Goal: Transaction & Acquisition: Purchase product/service

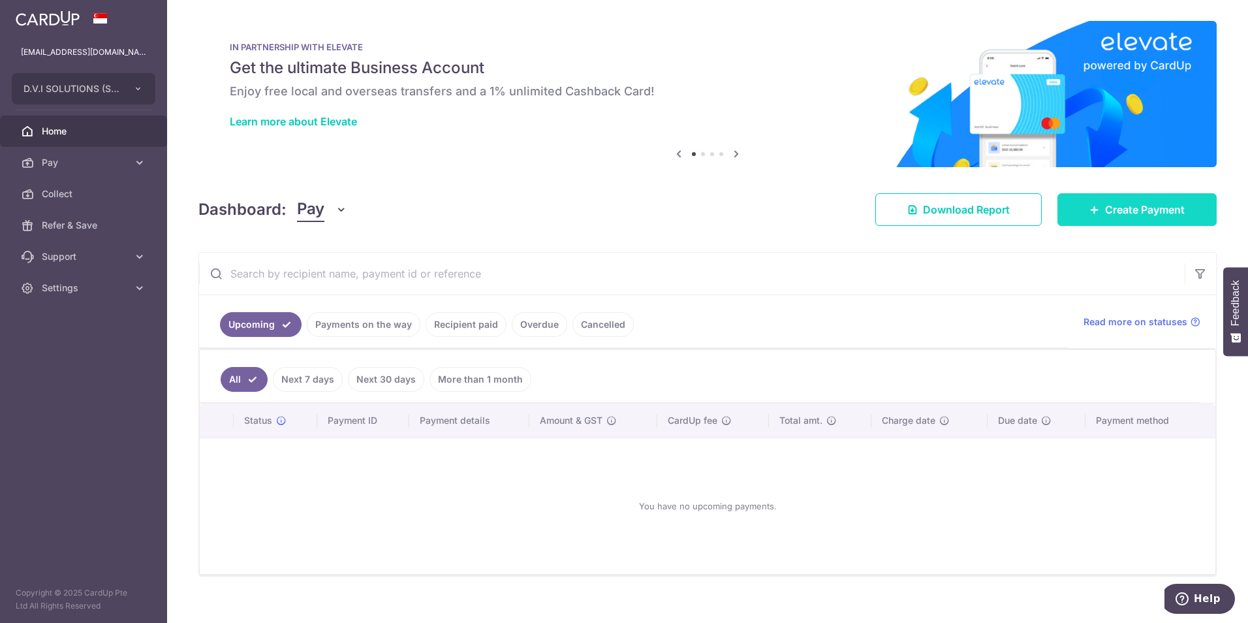
click at [1108, 212] on span "Create Payment" at bounding box center [1145, 210] width 80 height 16
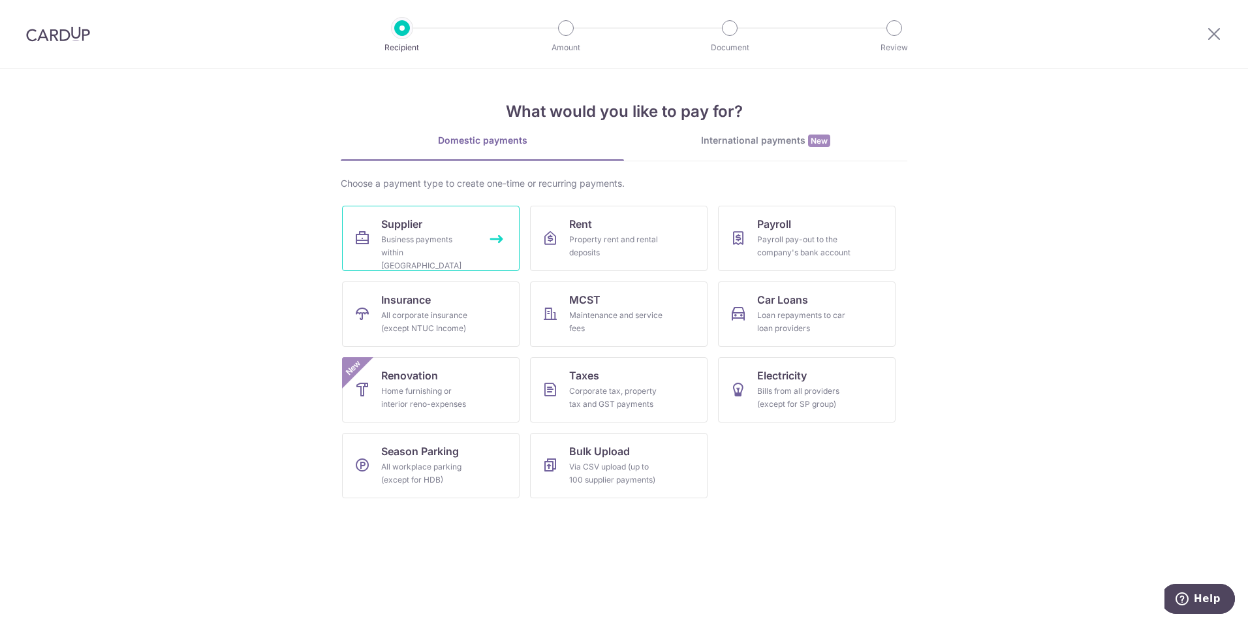
click at [392, 240] on div "Business payments within [GEOGRAPHIC_DATA]" at bounding box center [428, 252] width 94 height 39
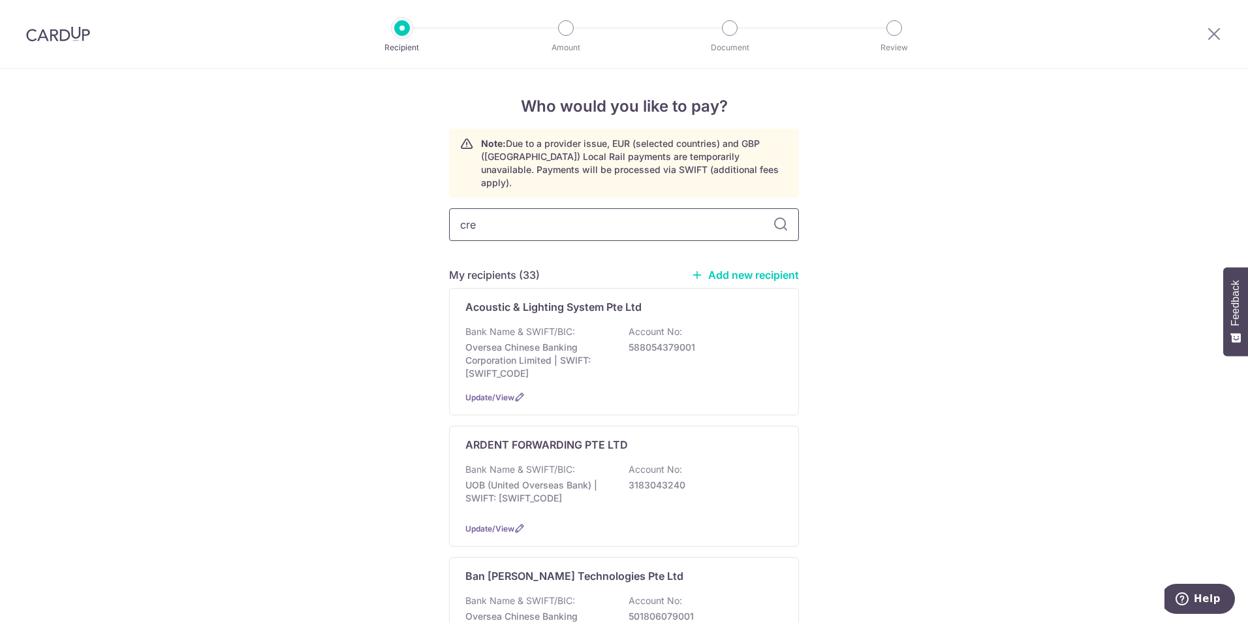
type input "cres"
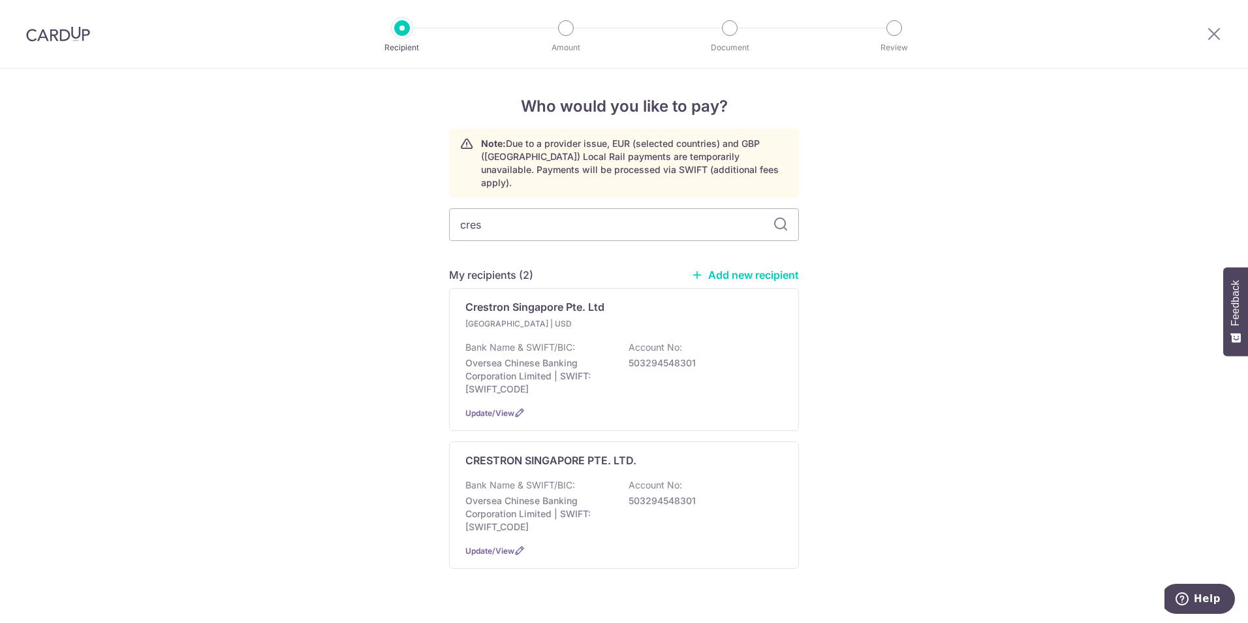
click at [1200, 33] on div at bounding box center [1214, 34] width 68 height 68
click at [1208, 33] on icon at bounding box center [1214, 33] width 16 height 16
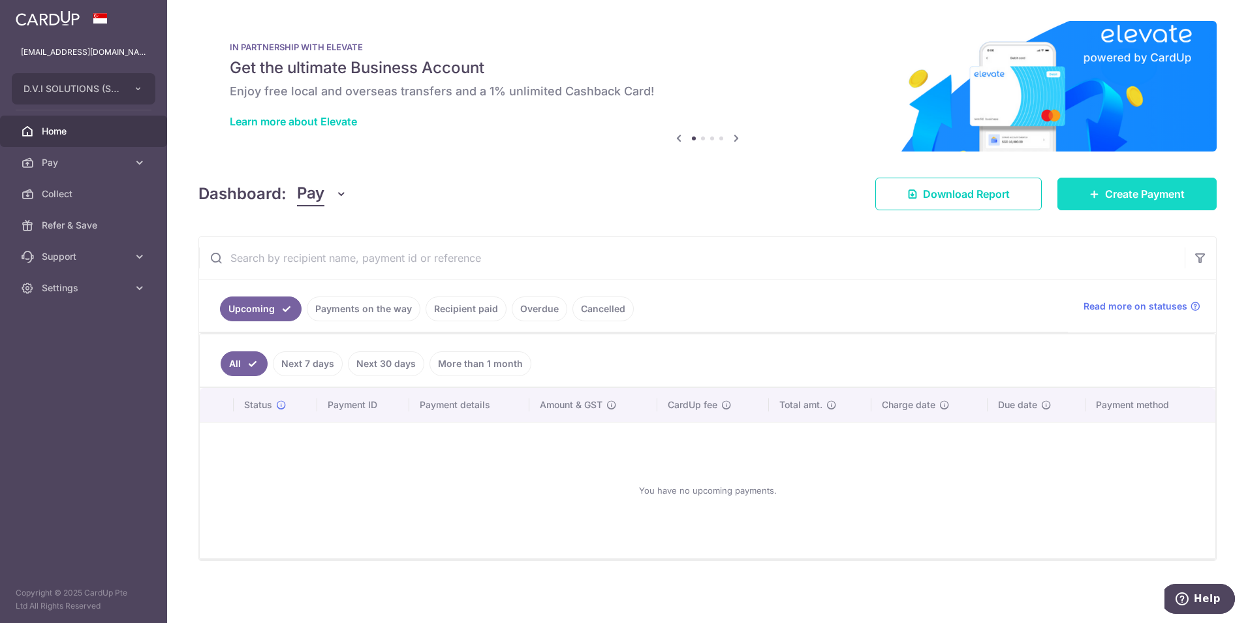
click at [1134, 185] on link "Create Payment" at bounding box center [1136, 194] width 159 height 33
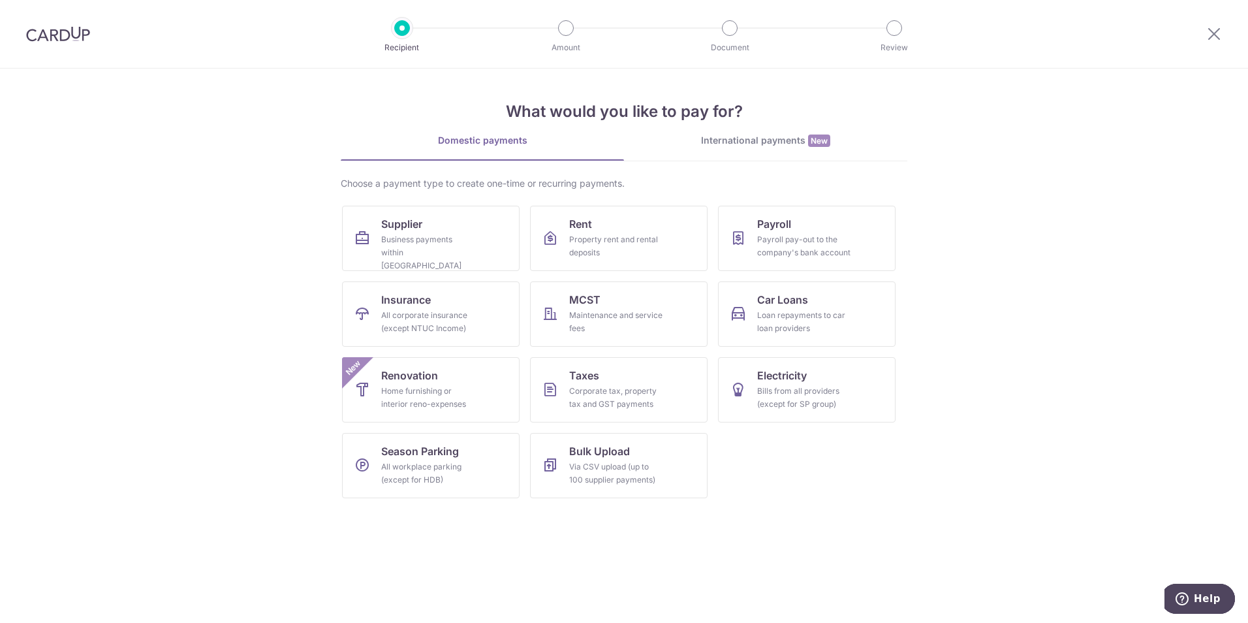
click at [753, 131] on div "What would you like to pay for? Domestic payments International payments New Ch…" at bounding box center [624, 289] width 567 height 440
click at [751, 138] on div "International payments New" at bounding box center [765, 141] width 283 height 14
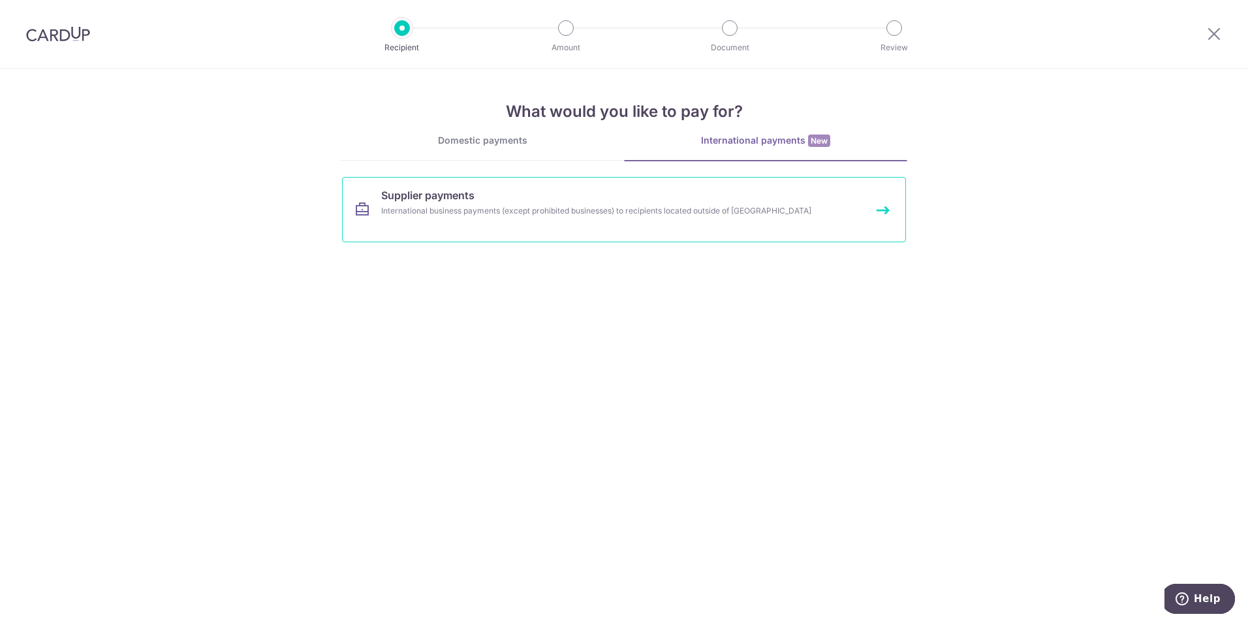
click at [488, 212] on div "International business payments (except prohibited businesses) to recipients lo…" at bounding box center [606, 210] width 451 height 13
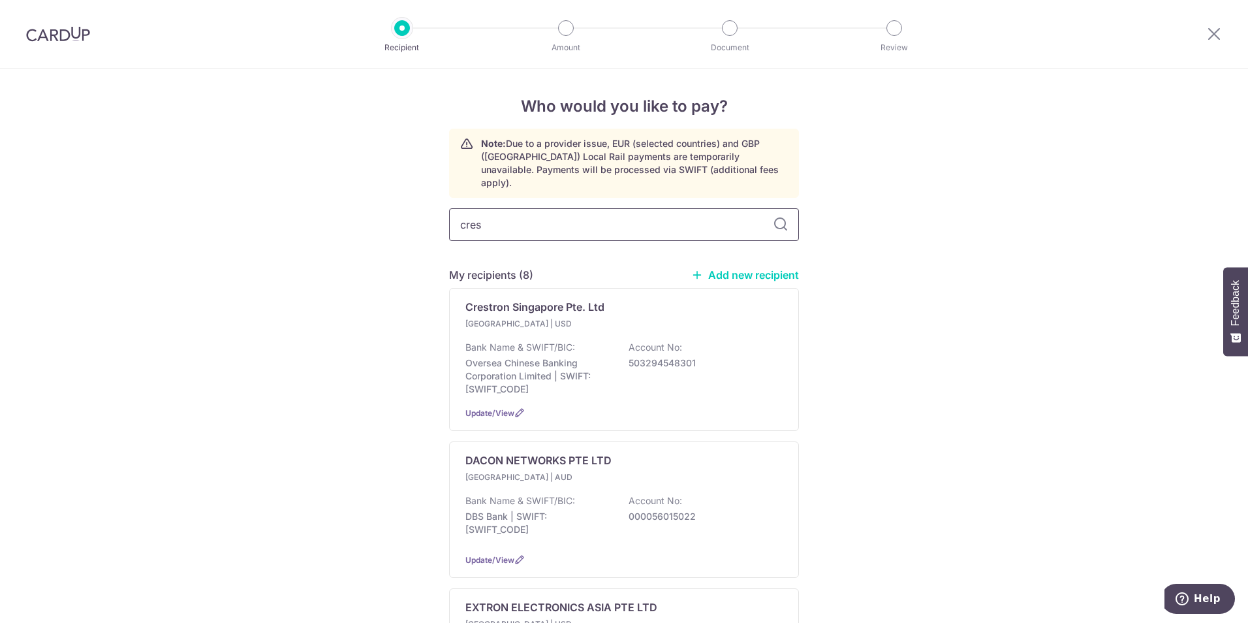
type input "crest"
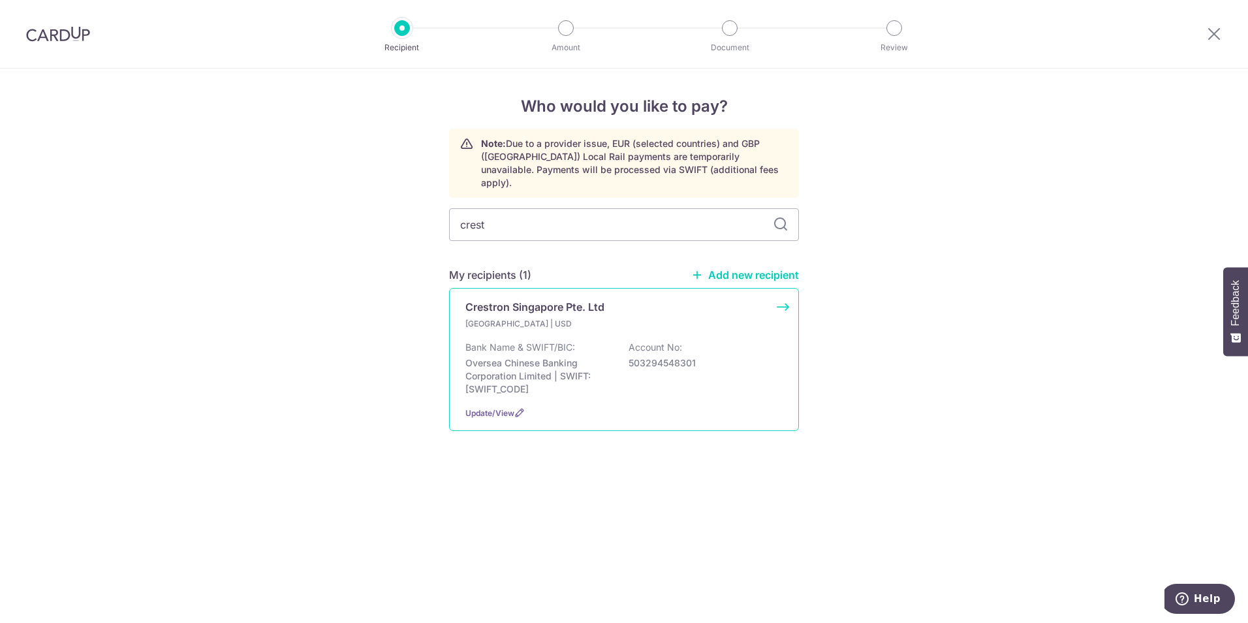
click at [606, 301] on div "Crestron Singapore Pte. Ltd" at bounding box center [616, 307] width 302 height 16
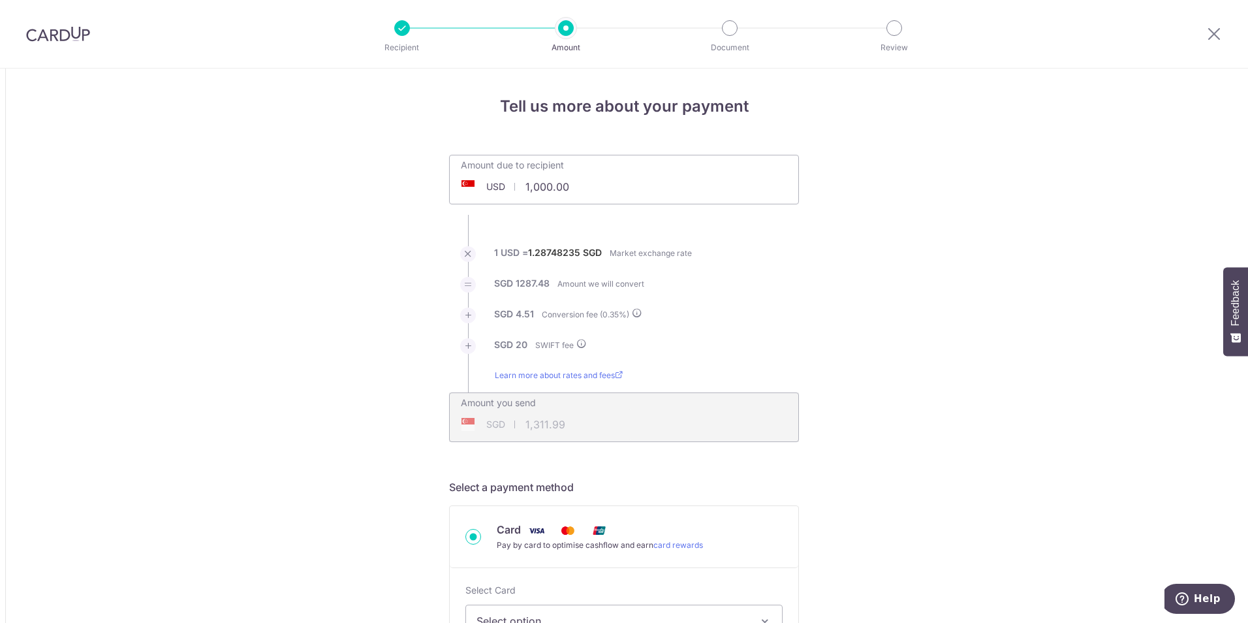
drag, startPoint x: 594, startPoint y: 189, endPoint x: 273, endPoint y: 193, distance: 321.2
paste input "78,100.91"
type input "78,100.91"
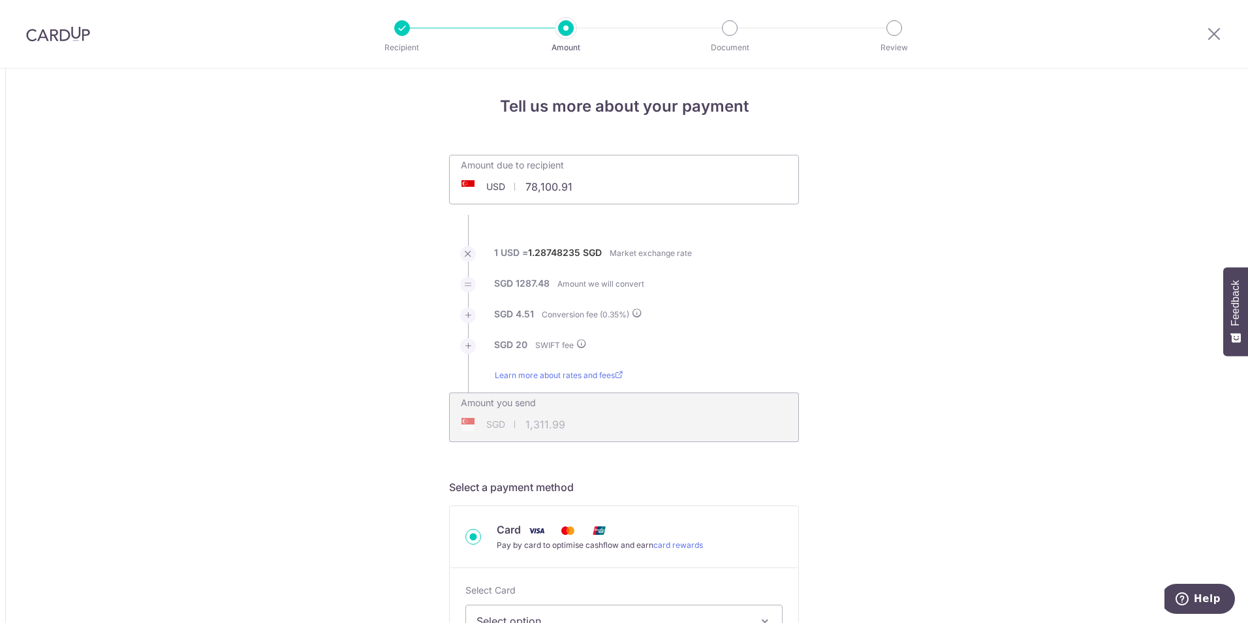
type input "100,925.19"
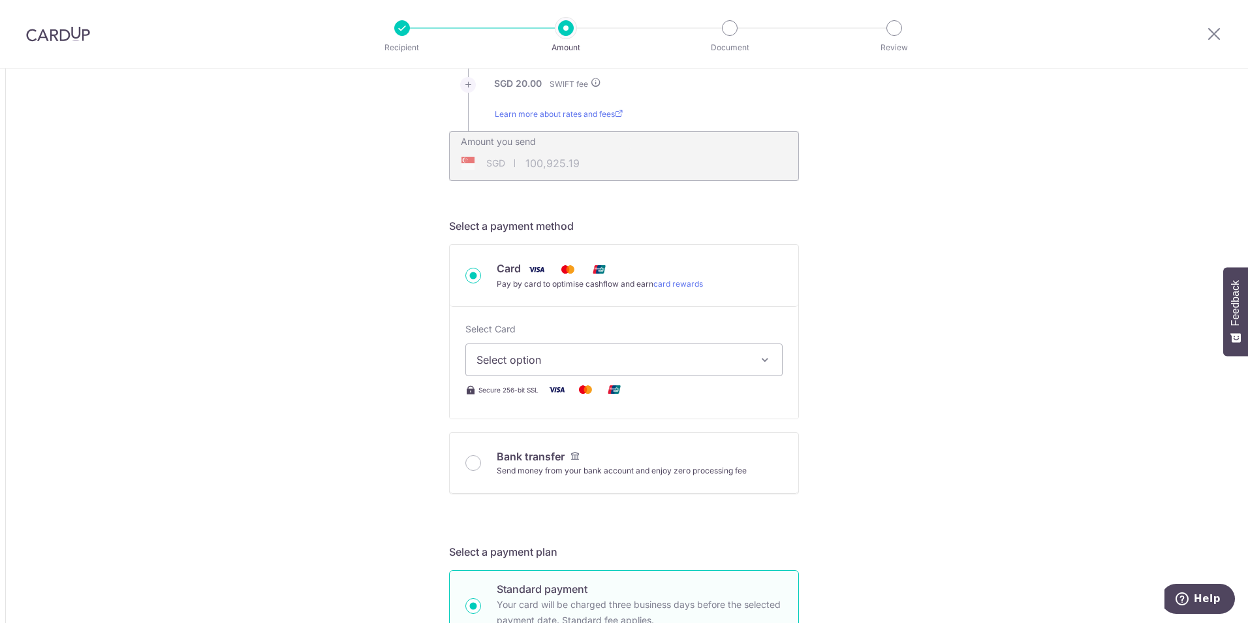
scroll to position [392, 0]
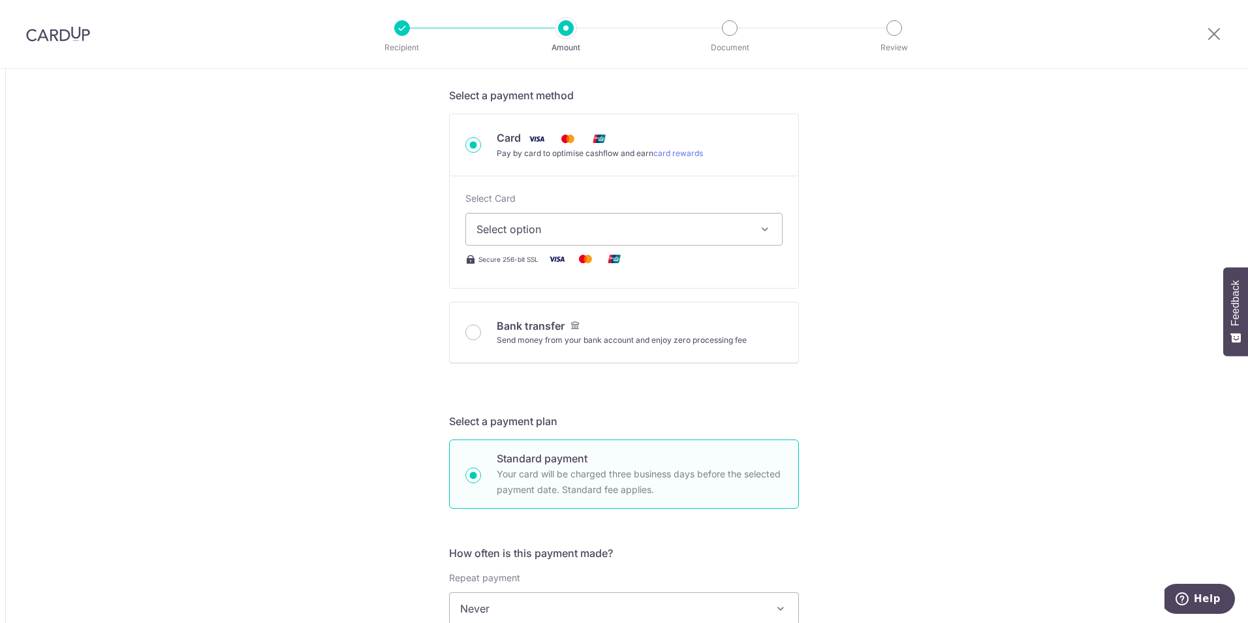
click at [537, 230] on span "Select option" at bounding box center [613, 229] width 272 height 16
click at [545, 347] on span "**** 6253" at bounding box center [533, 354] width 50 height 16
type input "78,100.91"
type input "100,928.41"
click at [299, 242] on div "Tell us more about your payment Amount due to recipient USD 78,100.91 78100.91 …" at bounding box center [624, 572] width 1248 height 1791
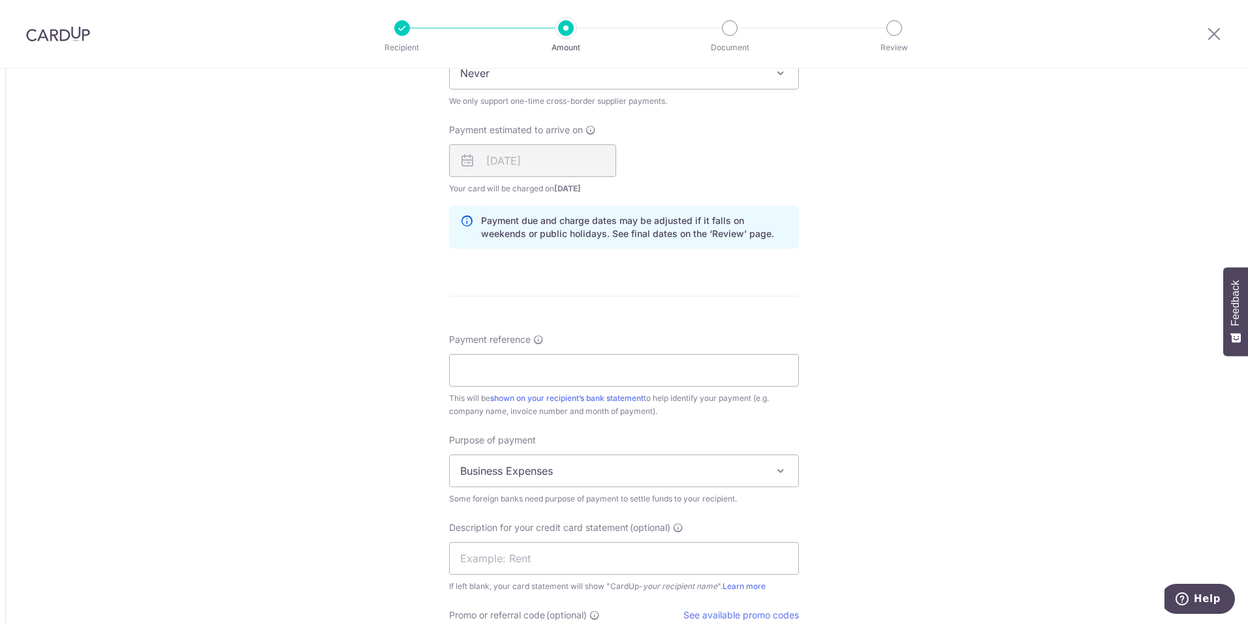
scroll to position [1044, 0]
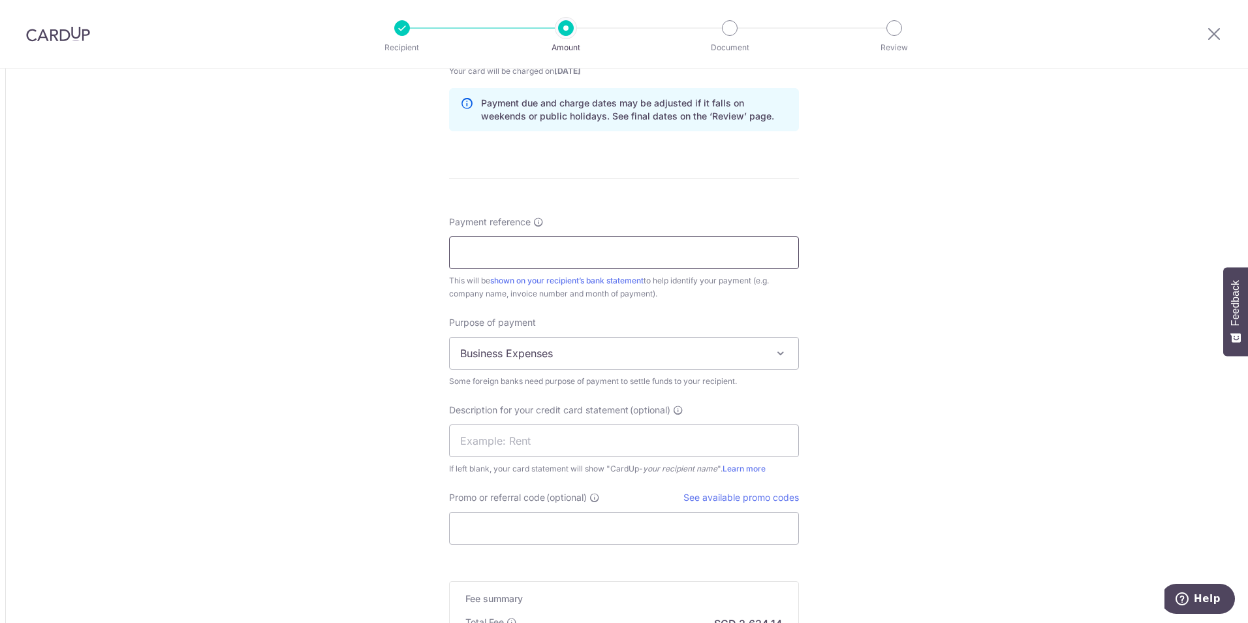
click at [519, 240] on input "Payment reference" at bounding box center [624, 252] width 350 height 33
click at [599, 261] on input "Payment reference" at bounding box center [624, 252] width 350 height 33
paste input "950598640"
click at [623, 253] on input "950598640" at bounding box center [624, 252] width 350 height 33
paste input "950629752"
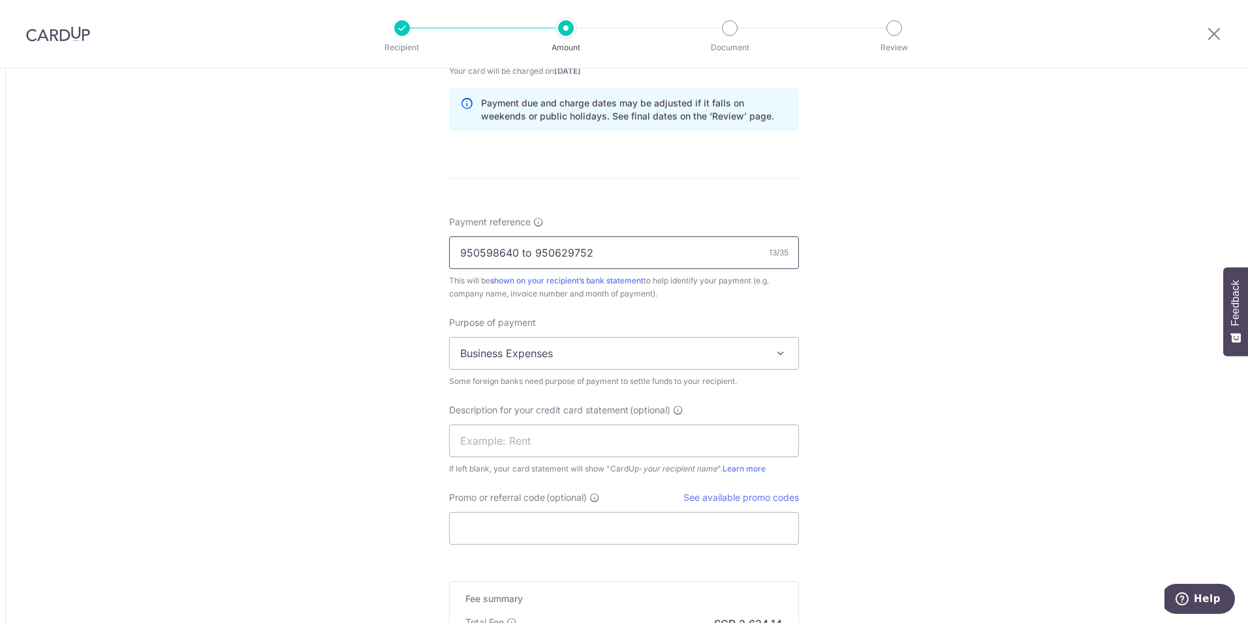
type input "950598640 to 950629752"
click button "Add Card" at bounding box center [0, 0] width 0 height 0
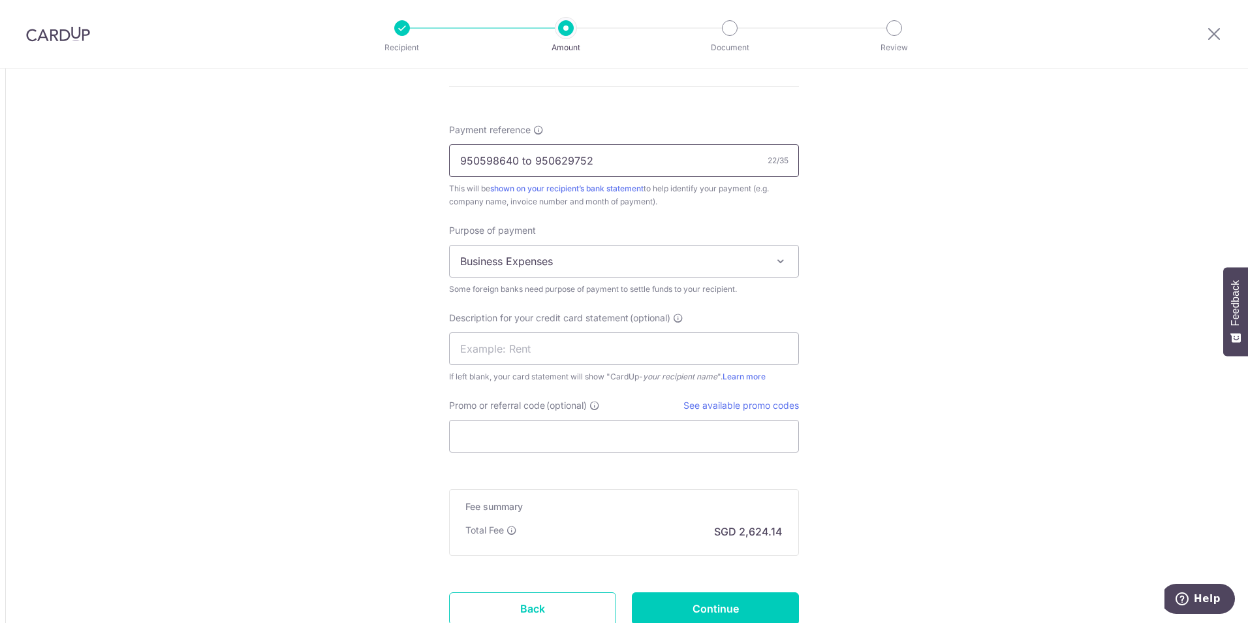
scroll to position [1236, 0]
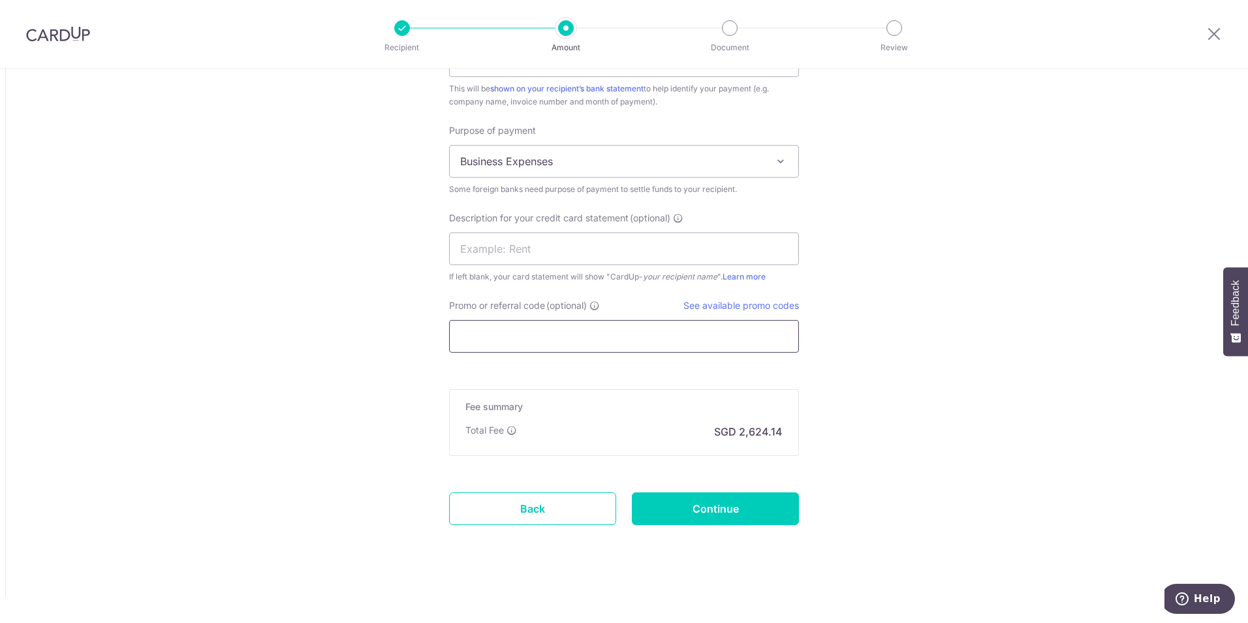
click at [509, 341] on input "Promo or referral code (optional)" at bounding box center [624, 336] width 350 height 33
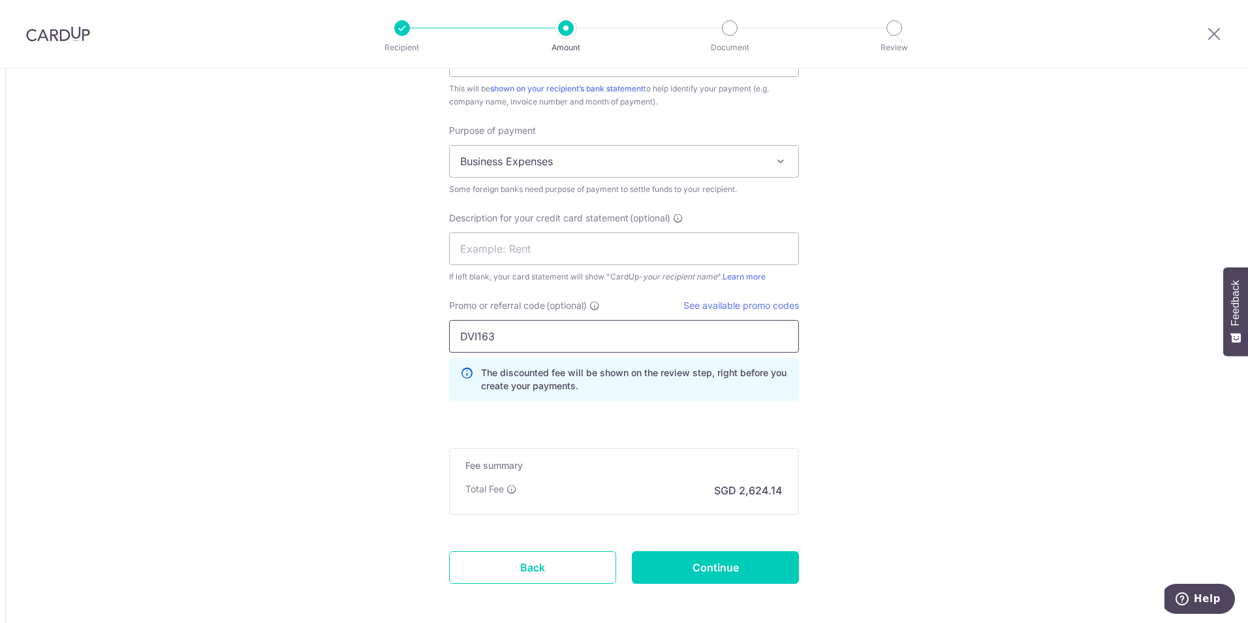
type input "DVI163"
click at [721, 565] on input "Continue" at bounding box center [715, 567] width 167 height 33
type input "Create Schedule"
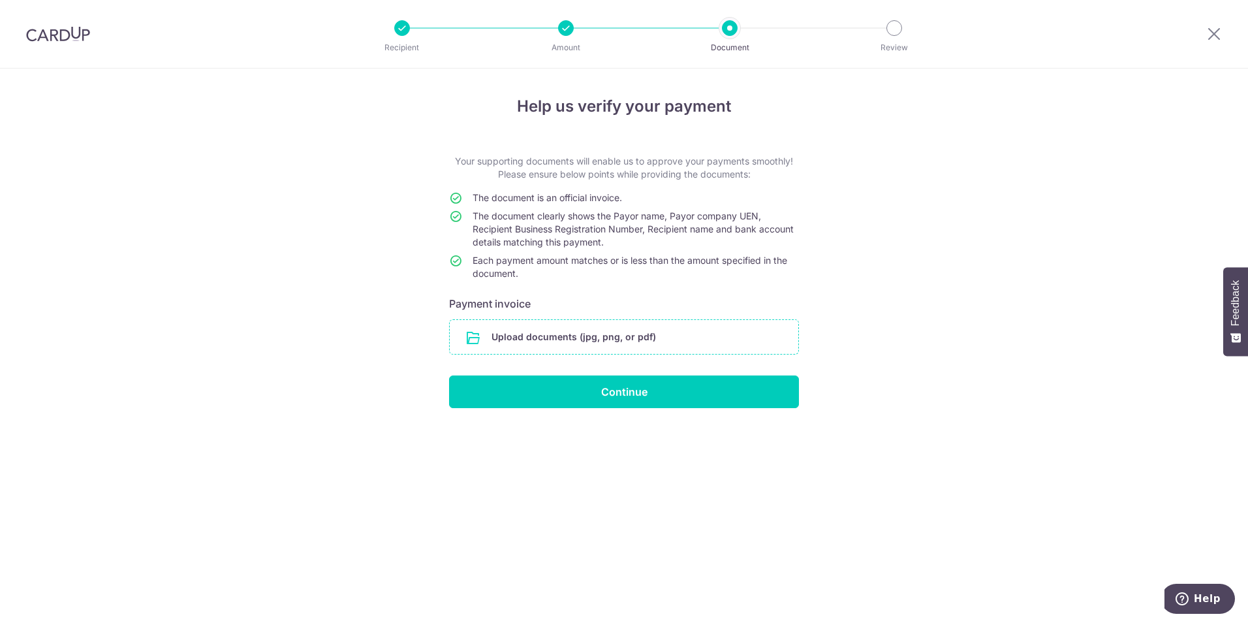
click at [537, 331] on input "file" at bounding box center [624, 337] width 349 height 34
click at [582, 344] on input "file" at bounding box center [624, 337] width 349 height 34
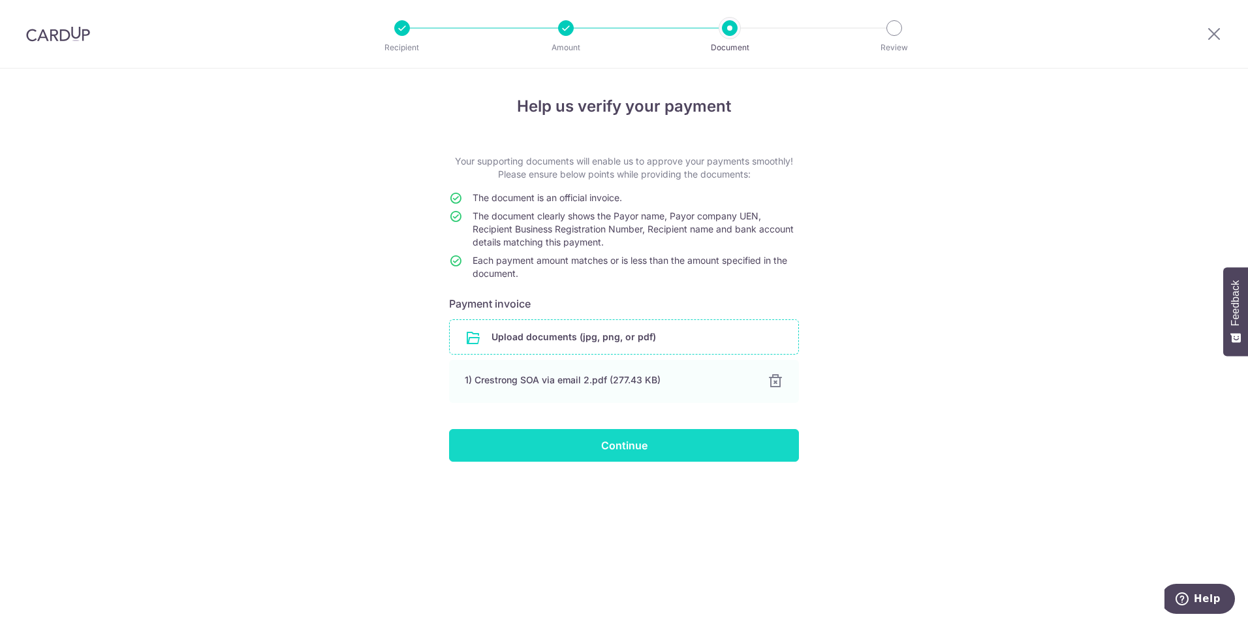
click at [631, 451] on input "Continue" at bounding box center [624, 445] width 350 height 33
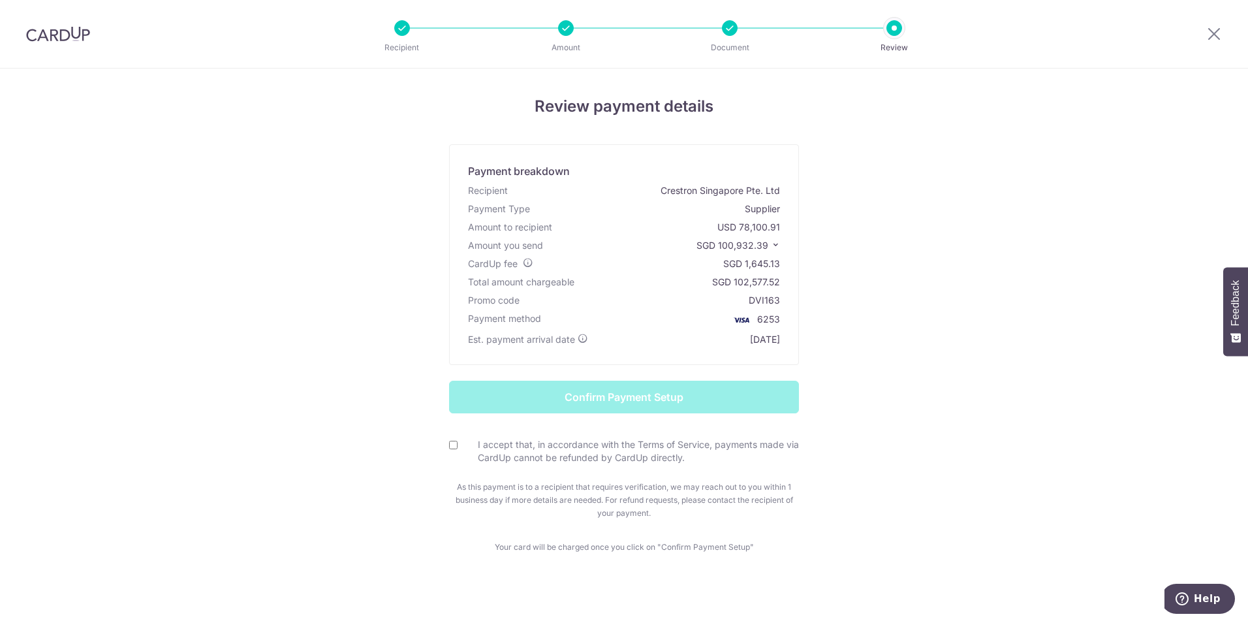
click at [450, 446] on input "I accept that, in accordance with the Terms of Service, payments made via CardU…" at bounding box center [453, 445] width 8 height 8
checkbox input "true"
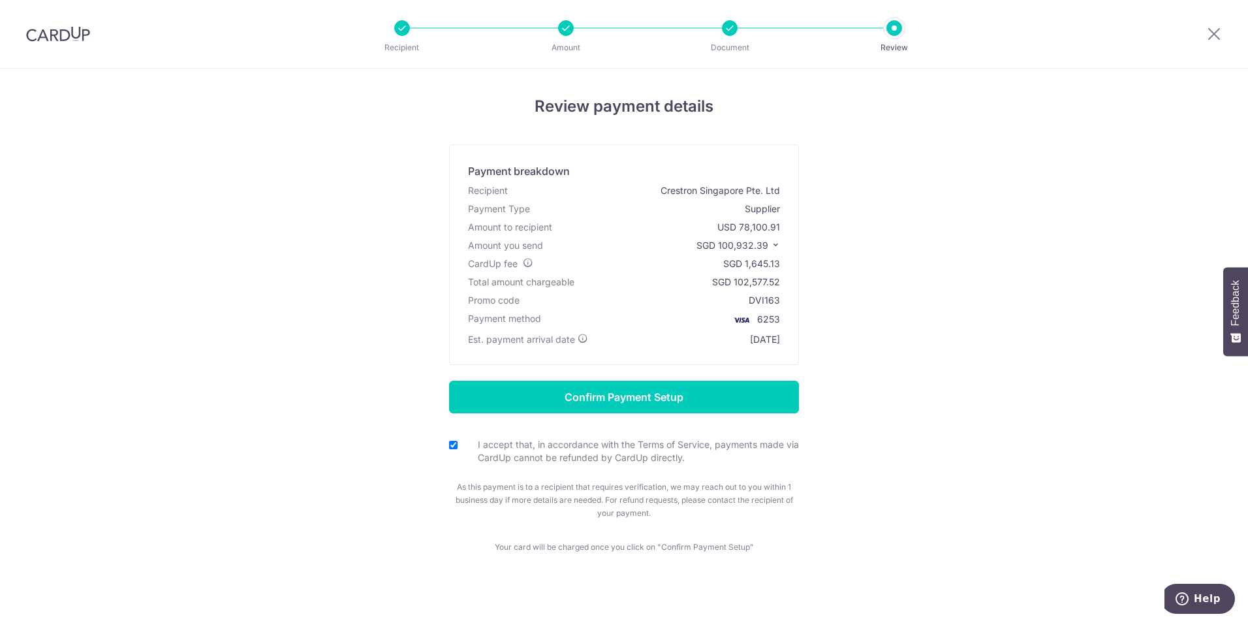
scroll to position [8, 0]
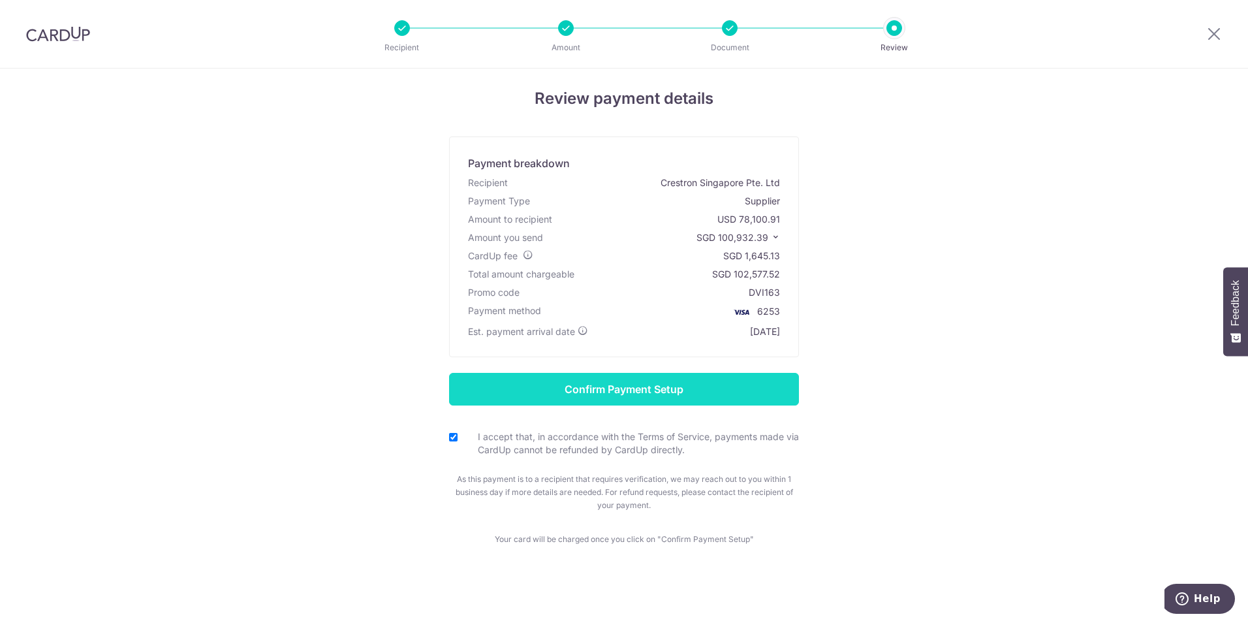
click at [685, 388] on input "Confirm Payment Setup" at bounding box center [624, 389] width 350 height 33
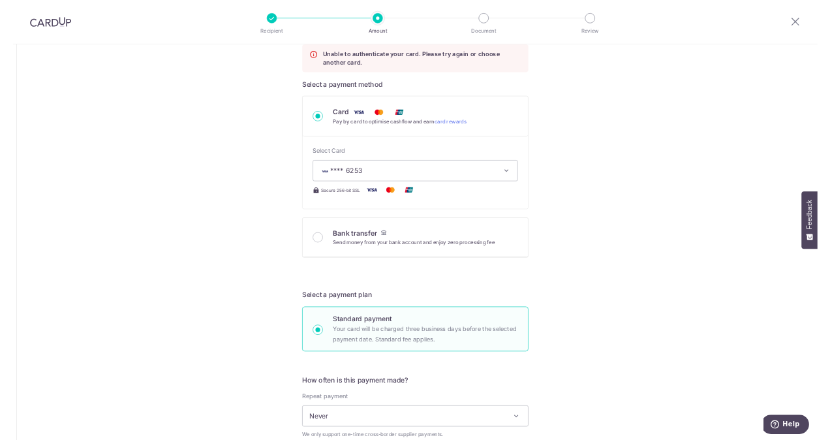
scroll to position [411, 0]
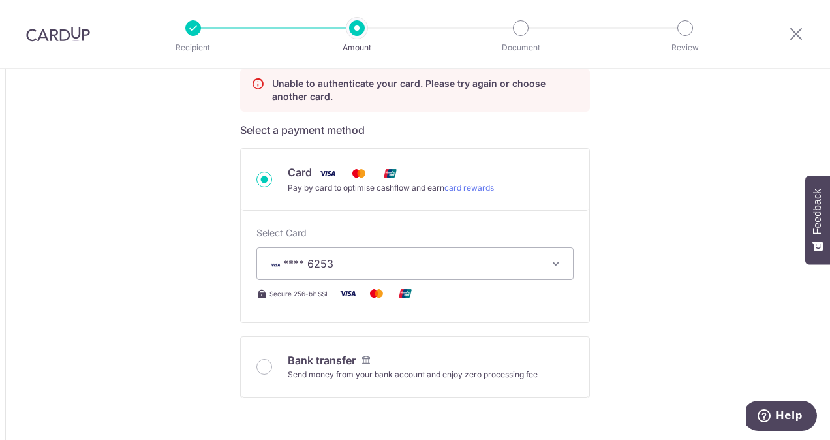
drag, startPoint x: 311, startPoint y: 243, endPoint x: 42, endPoint y: 262, distance: 269.6
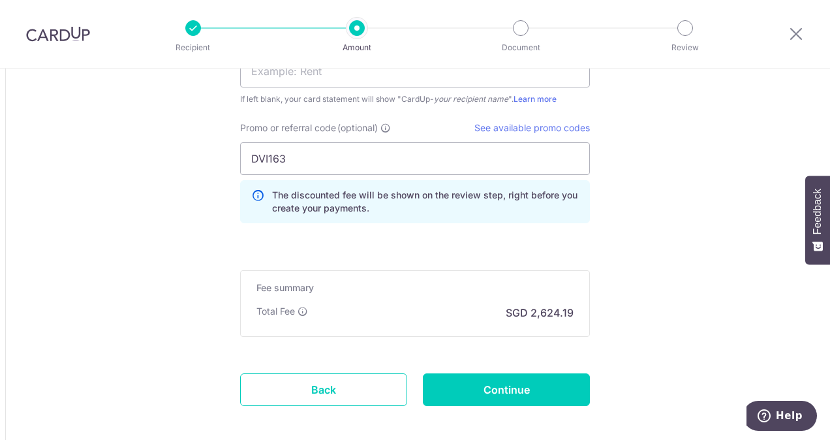
scroll to position [1520, 0]
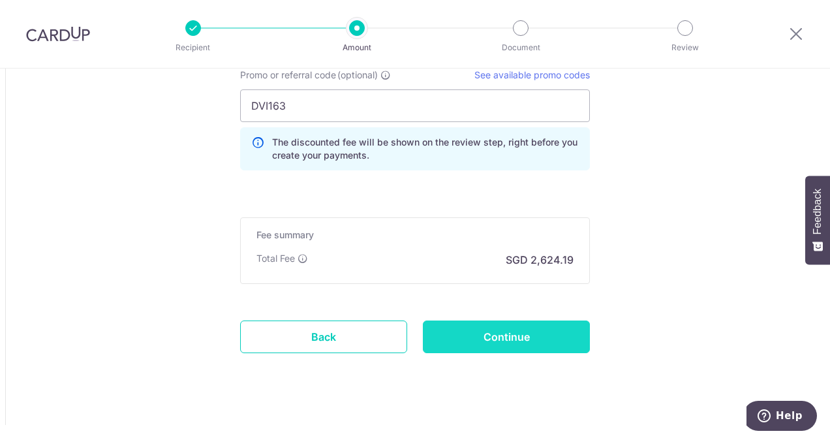
click at [487, 337] on input "Continue" at bounding box center [506, 337] width 167 height 33
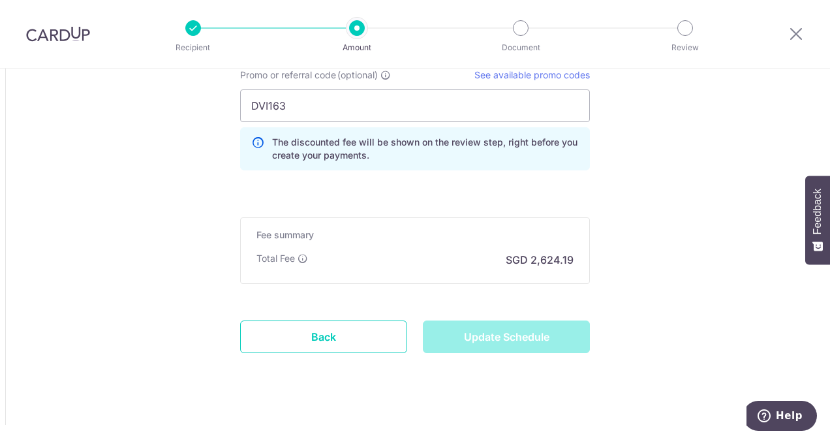
type input "Update Schedule"
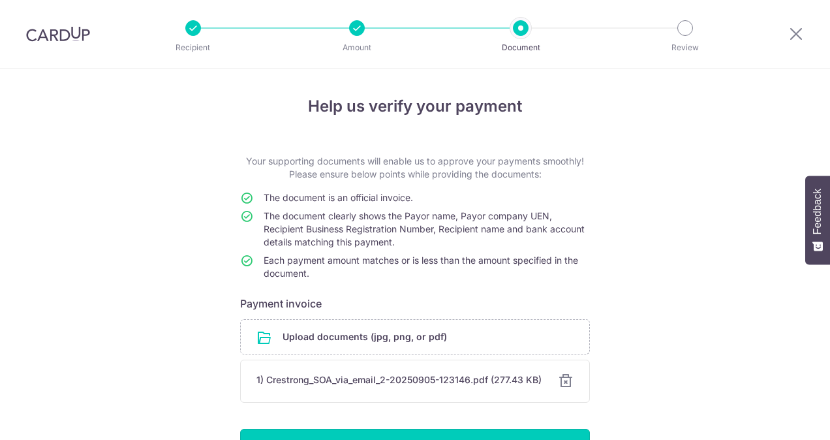
click at [443, 429] on input "Continue" at bounding box center [415, 445] width 350 height 33
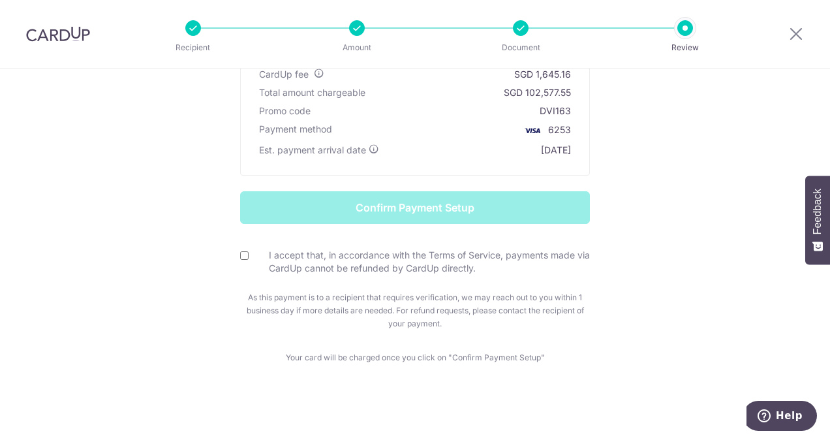
click at [243, 255] on input "I accept that, in accordance with the Terms of Service, payments made via CardU…" at bounding box center [244, 255] width 8 height 8
checkbox input "true"
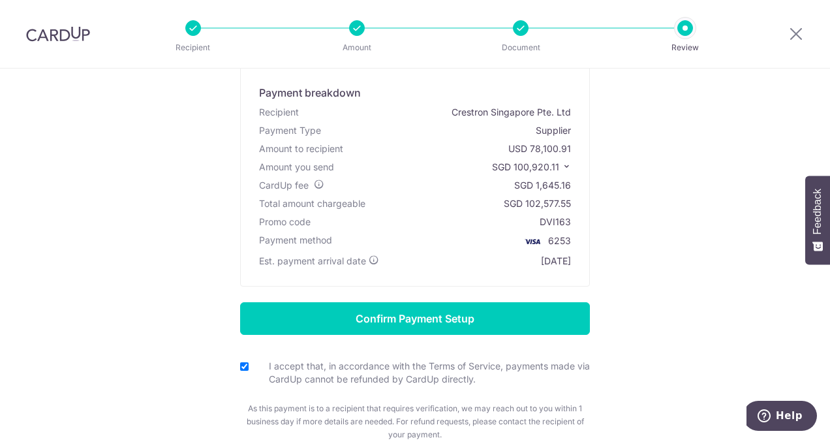
scroll to position [59, 0]
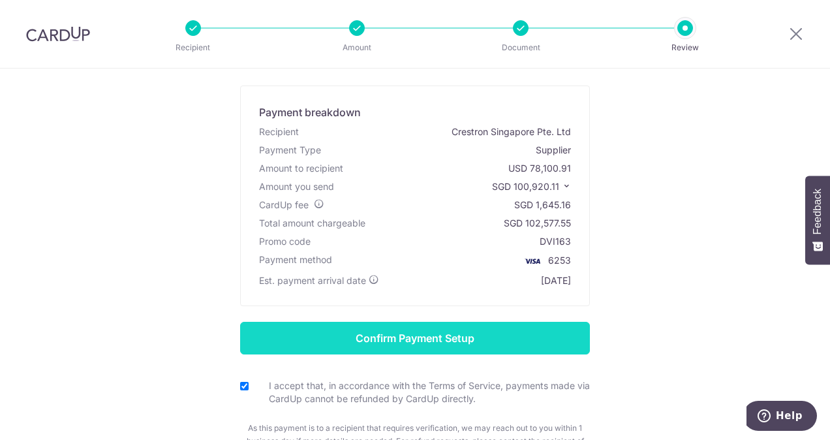
click at [467, 333] on input "Confirm Payment Setup" at bounding box center [415, 338] width 350 height 33
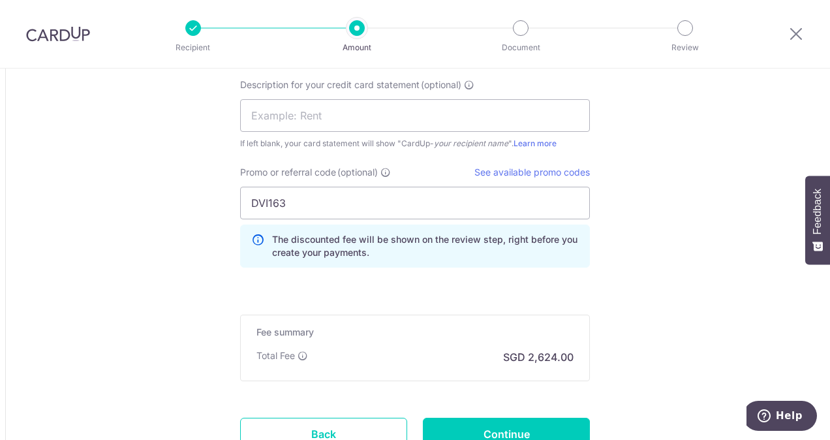
scroll to position [1526, 0]
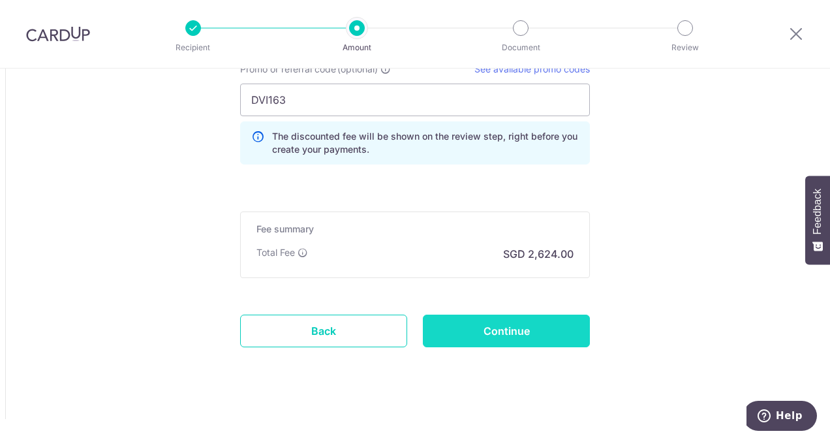
click at [499, 337] on input "Continue" at bounding box center [506, 331] width 167 height 33
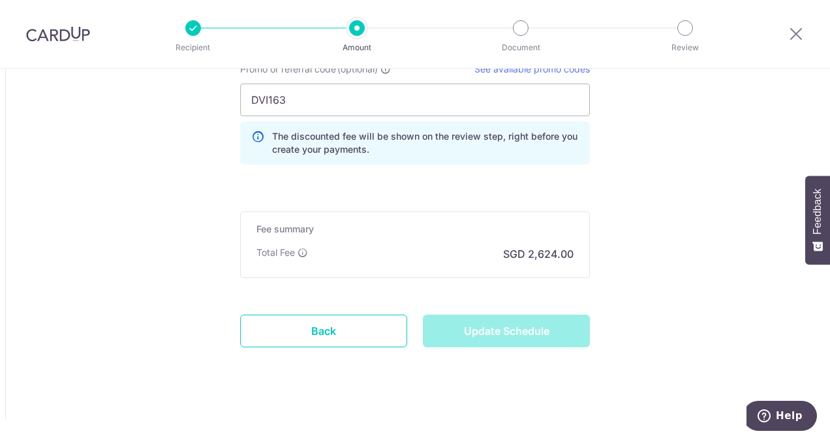
type input "Update Schedule"
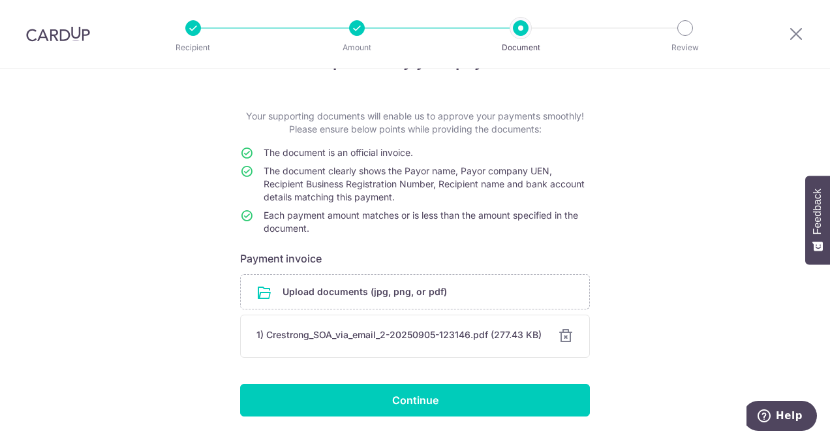
scroll to position [82, 0]
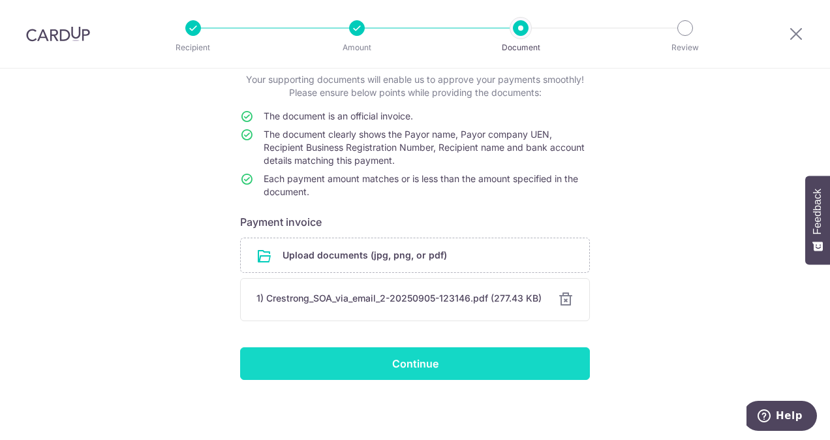
click at [418, 363] on input "Continue" at bounding box center [415, 363] width 350 height 33
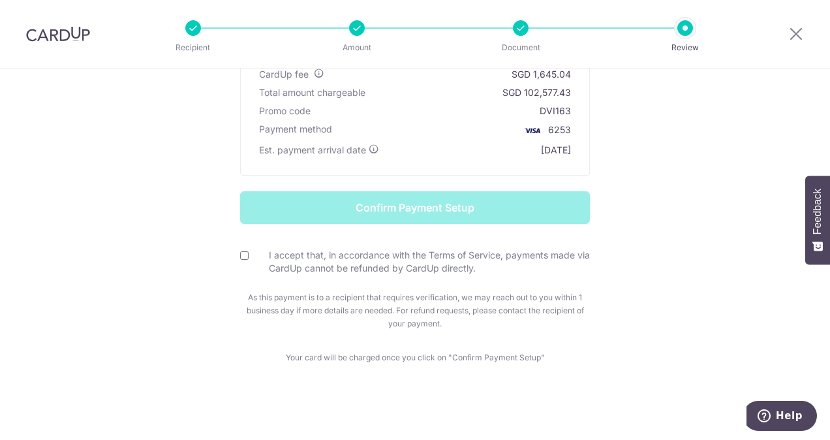
click at [242, 258] on input "I accept that, in accordance with the Terms of Service, payments made via CardU…" at bounding box center [244, 255] width 8 height 8
checkbox input "true"
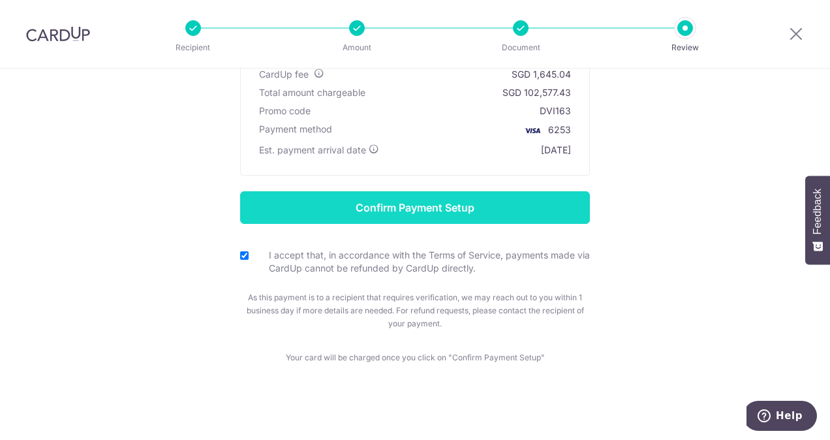
click at [369, 216] on input "Confirm Payment Setup" at bounding box center [415, 207] width 350 height 33
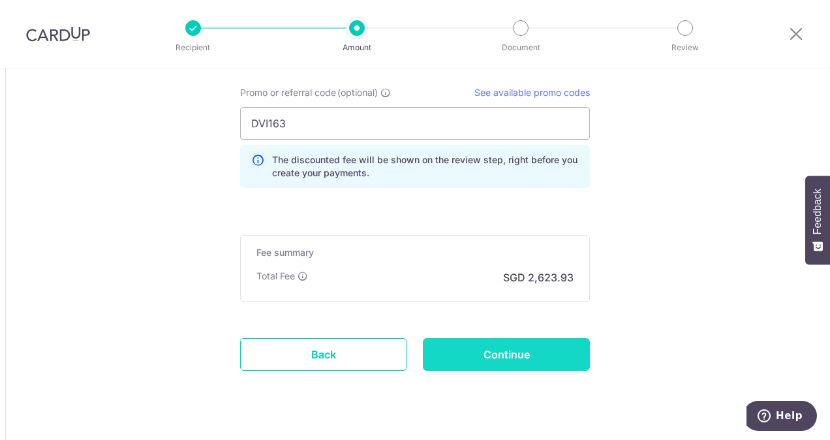
scroll to position [1526, 0]
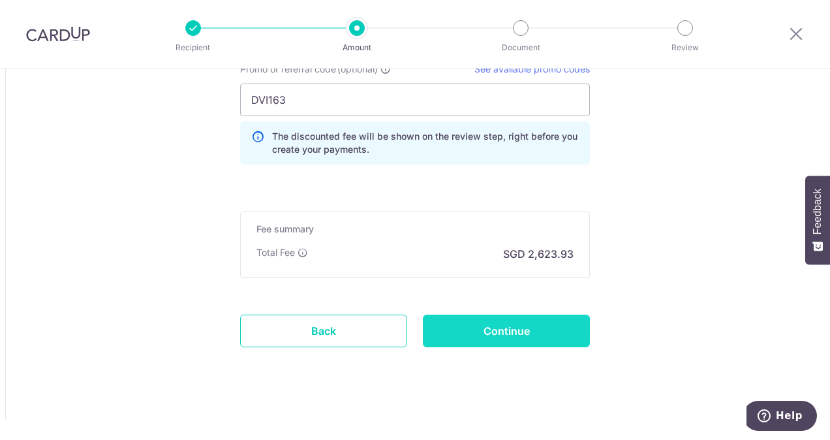
click at [520, 315] on input "Continue" at bounding box center [506, 331] width 167 height 33
type input "Update Schedule"
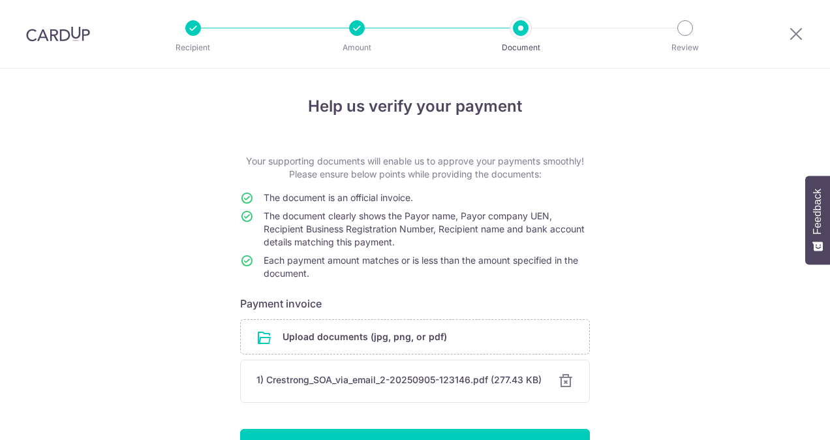
scroll to position [82, 0]
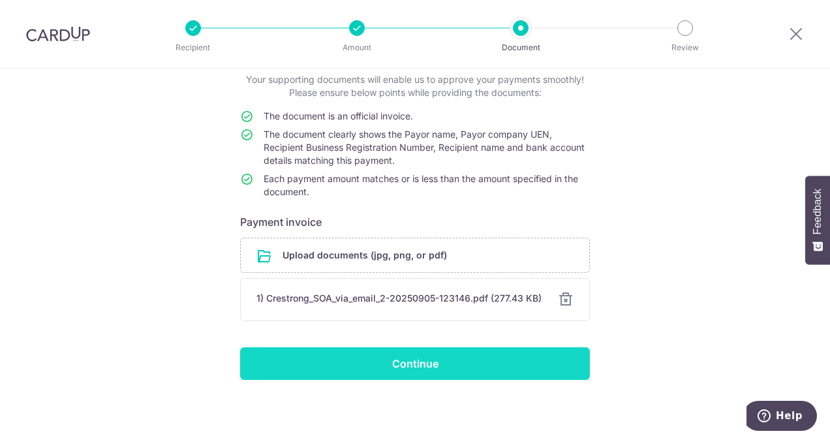
click at [461, 364] on input "Continue" at bounding box center [415, 363] width 350 height 33
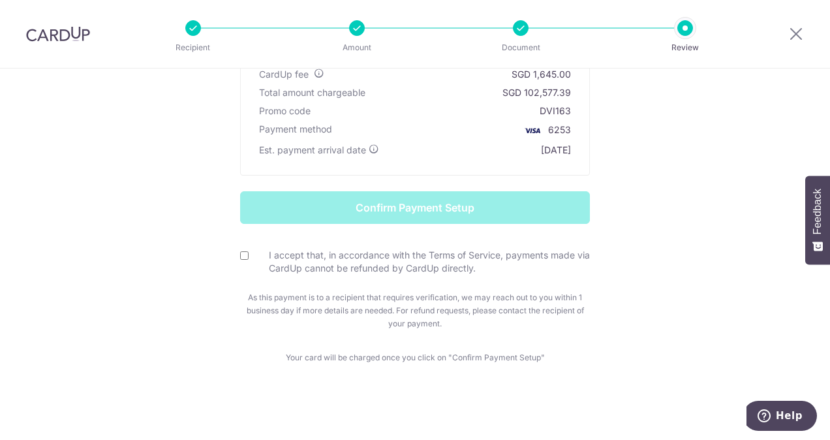
click at [240, 252] on input "I accept that, in accordance with the Terms of Service, payments made via CardU…" at bounding box center [244, 255] width 8 height 8
checkbox input "true"
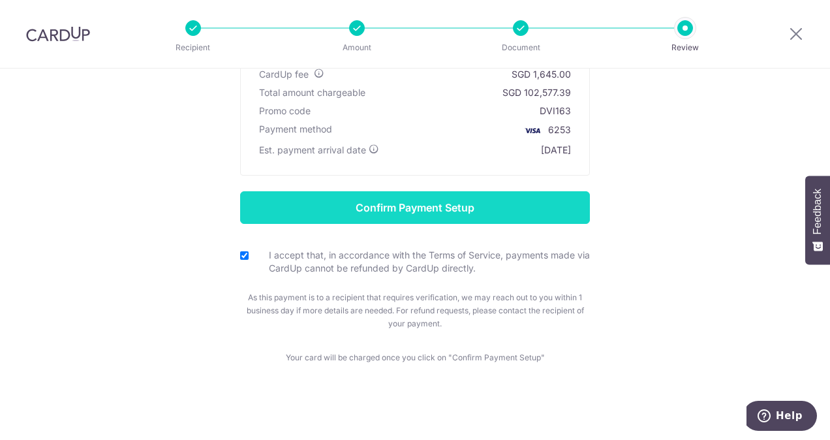
click at [358, 202] on input "Confirm Payment Setup" at bounding box center [415, 207] width 350 height 33
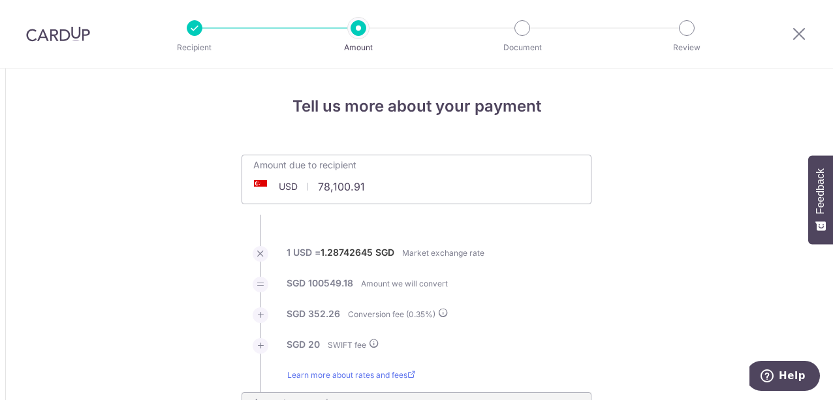
type input "78,100.91"
type input "100,924.10"
type input "78,100.91"
type input "100,931.92"
type input "78,100.91"
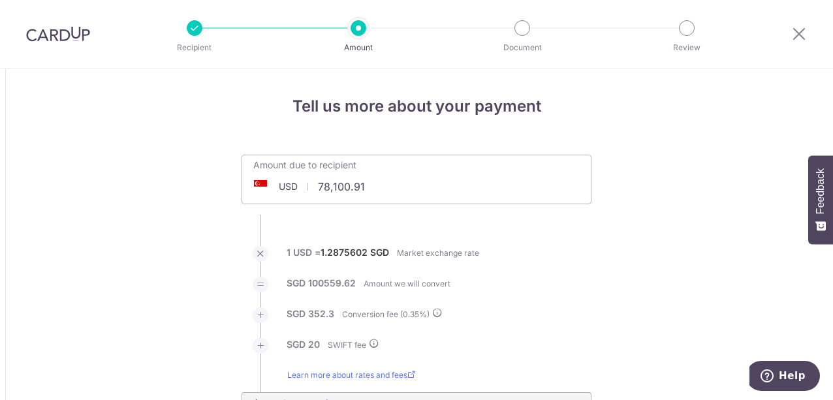
type input "100,914.16"
